Goal: Task Accomplishment & Management: Manage account settings

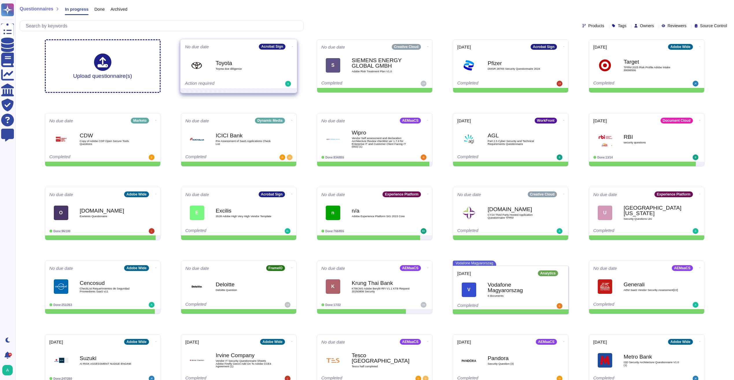
click at [274, 55] on div "Toyota Toyota due dilligence" at bounding box center [245, 65] width 58 height 23
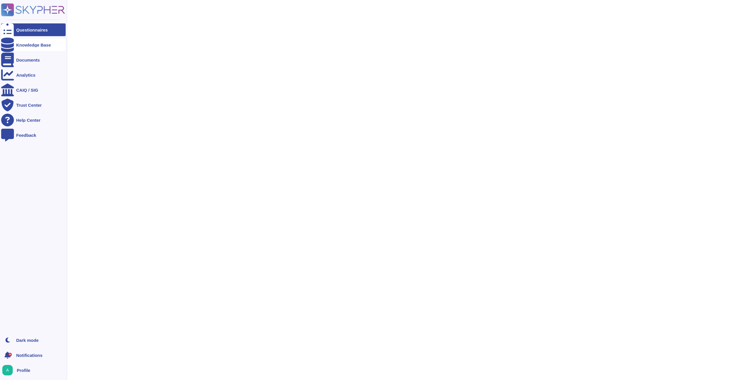
click at [42, 46] on div "Knowledge Base" at bounding box center [33, 45] width 35 height 4
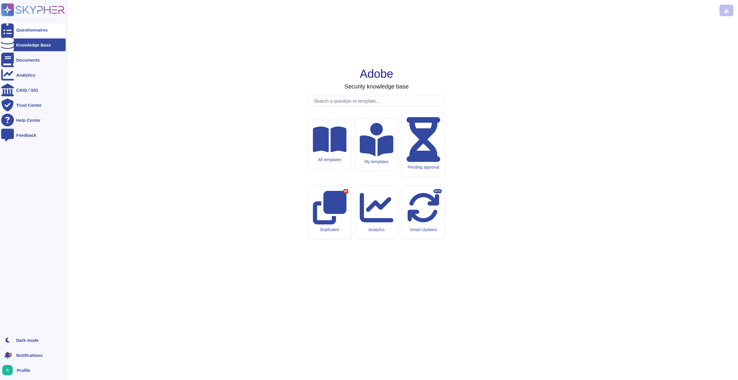
click at [20, 30] on div "Questionnaires" at bounding box center [32, 30] width 32 height 4
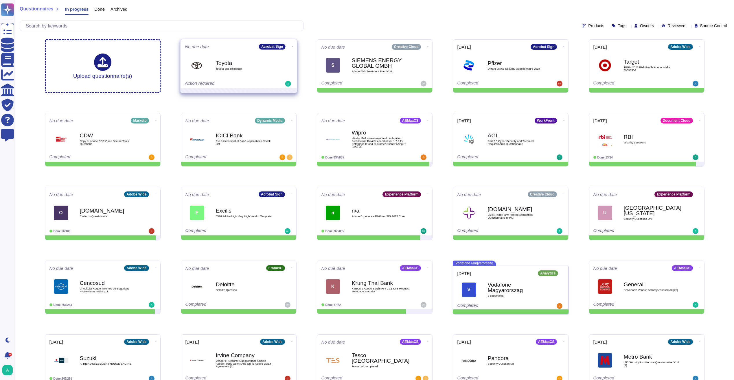
click at [292, 46] on icon at bounding box center [292, 46] width 1 height 1
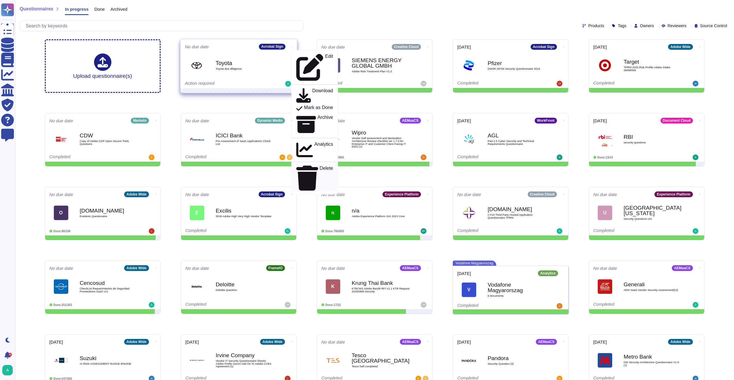
click at [319, 166] on p "Delete" at bounding box center [326, 178] width 14 height 25
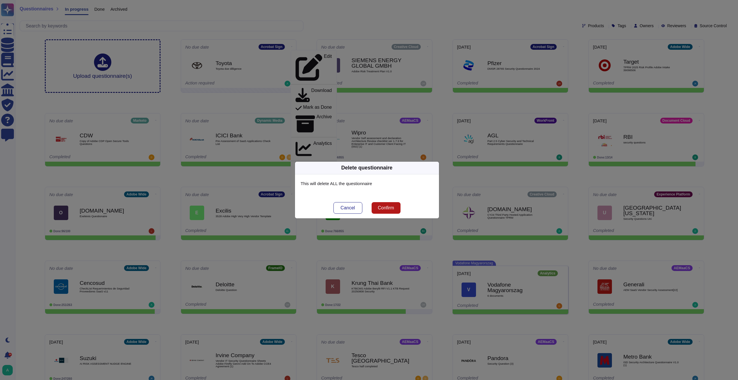
click at [388, 210] on span "Confirm" at bounding box center [386, 208] width 16 height 5
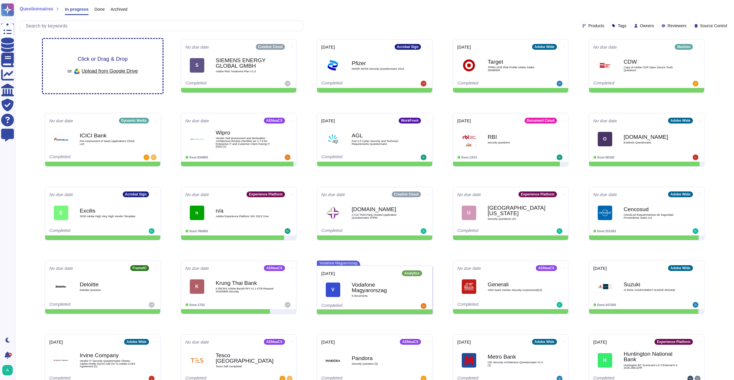
click at [107, 59] on span "Click or Drag & Drop" at bounding box center [103, 58] width 50 height 5
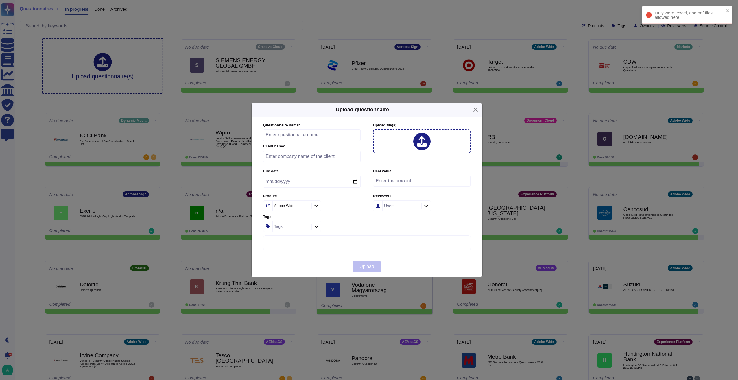
click at [306, 136] on input "text" at bounding box center [312, 135] width 98 height 12
paste input "Toyota due dilligence"
type input "Toyota due dilligence"
click at [286, 159] on input "text" at bounding box center [312, 157] width 98 height 12
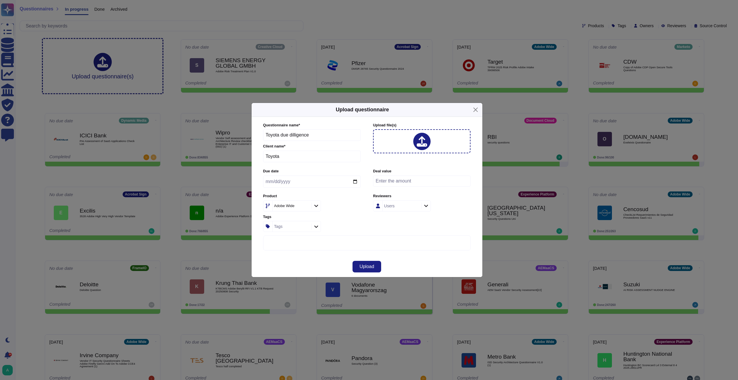
type input "Toyota"
click at [314, 206] on icon at bounding box center [316, 205] width 4 height 5
click at [296, 253] on span "Acrobat Sign" at bounding box center [283, 253] width 25 height 5
click at [362, 247] on div "More options" at bounding box center [367, 326] width 207 height 180
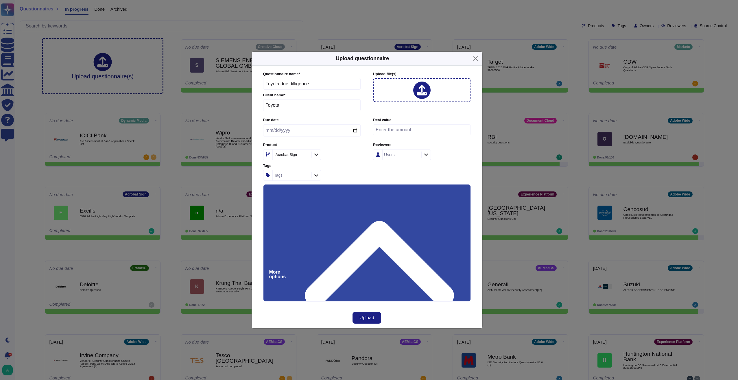
click at [0, 0] on input "Use this questionnaire as a source of suggestions" at bounding box center [0, 0] width 0 height 0
click at [372, 317] on span "Upload" at bounding box center [367, 318] width 15 height 5
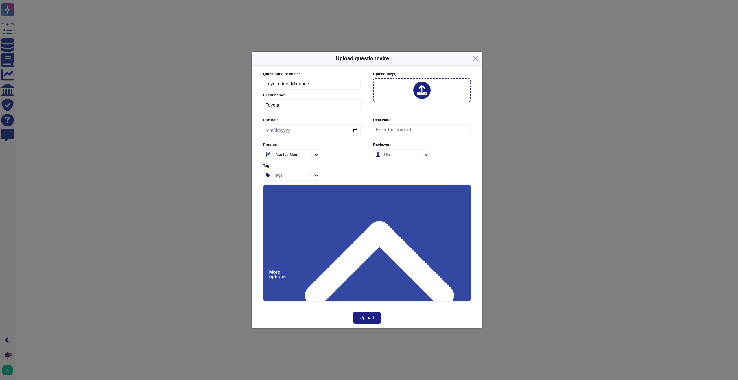
click at [466, 191] on div "More options" at bounding box center [367, 275] width 207 height 180
click at [365, 319] on span "Upload" at bounding box center [367, 318] width 15 height 5
click at [368, 317] on span "Upload" at bounding box center [367, 318] width 15 height 5
click at [551, 68] on div "Upload questionnaire Questionnaire name * Toyota due dilligence Client name * T…" at bounding box center [369, 190] width 738 height 380
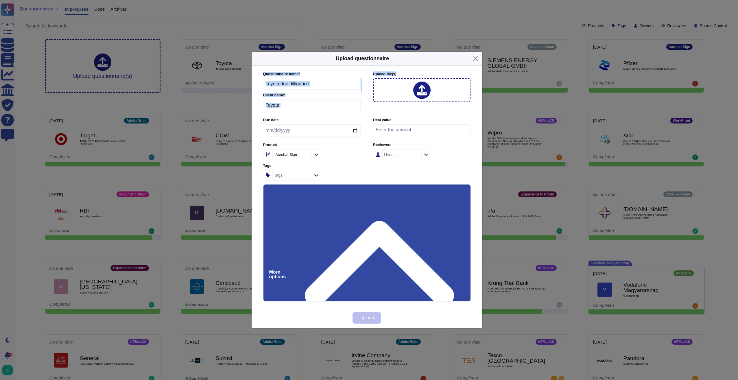
click at [433, 62] on div "Upload questionnaire" at bounding box center [367, 59] width 231 height 14
click at [461, 193] on icon at bounding box center [380, 274] width 170 height 170
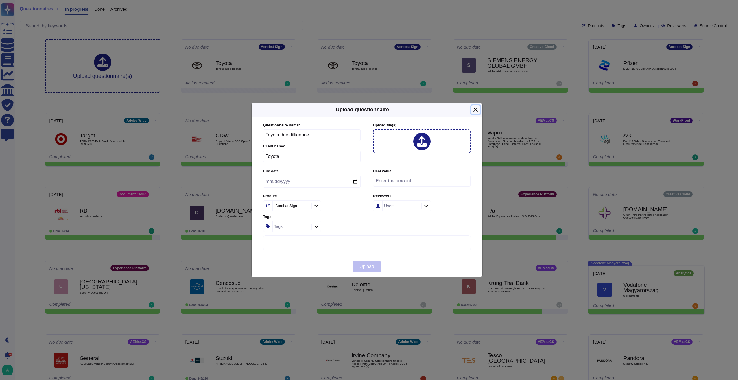
click at [479, 111] on button "Close" at bounding box center [475, 109] width 9 height 9
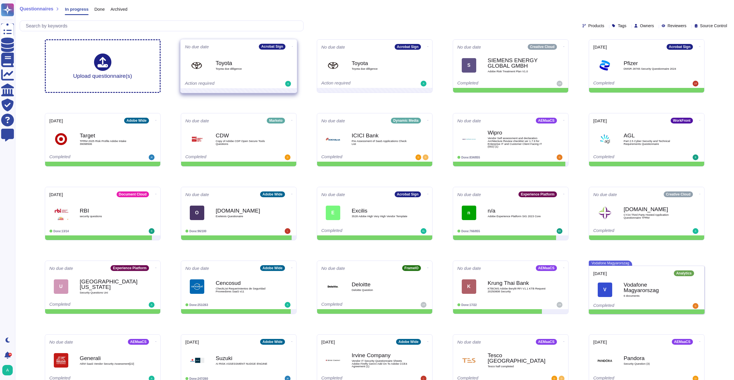
click at [269, 74] on div "Toyota Toyota due dilligence" at bounding box center [245, 65] width 58 height 23
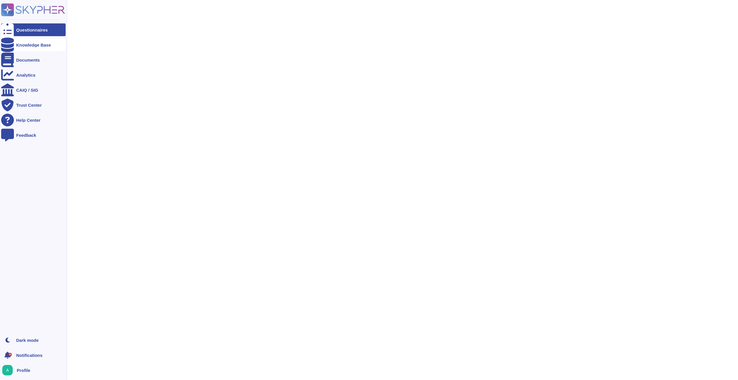
click at [9, 45] on icon at bounding box center [7, 45] width 13 height 14
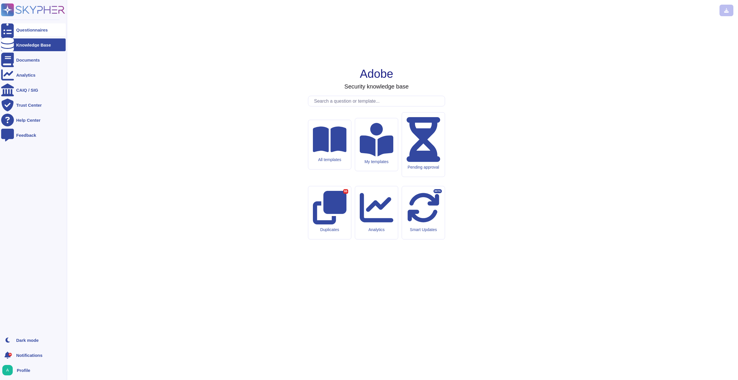
click at [35, 29] on div "Questionnaires" at bounding box center [32, 30] width 32 height 4
